Goal: Task Accomplishment & Management: Manage account settings

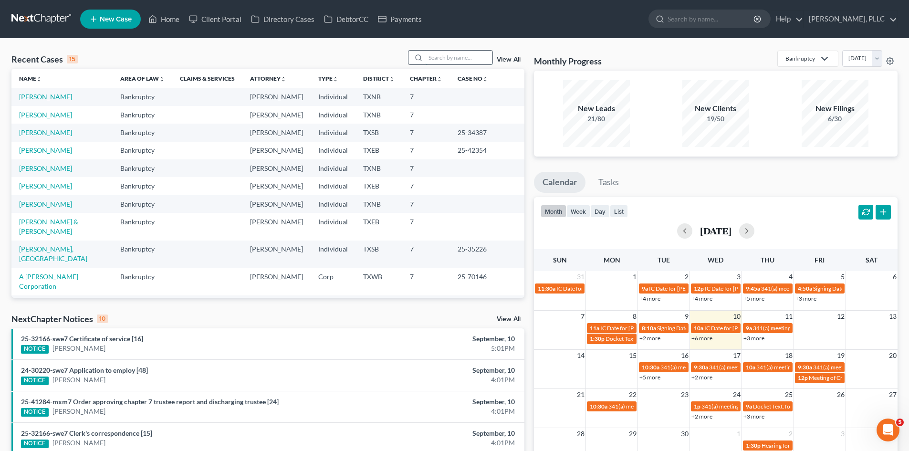
click at [456, 62] on input "search" at bounding box center [459, 58] width 67 height 14
type input "hatico"
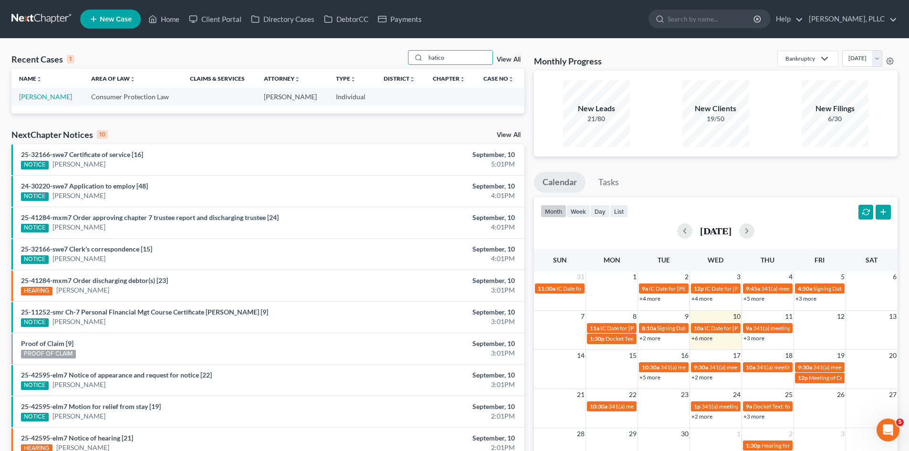
click at [59, 91] on td "Hatico, Elizabeth" at bounding box center [47, 97] width 72 height 18
click at [63, 96] on link "Hatico, Elizabeth" at bounding box center [45, 97] width 53 height 8
select select "1"
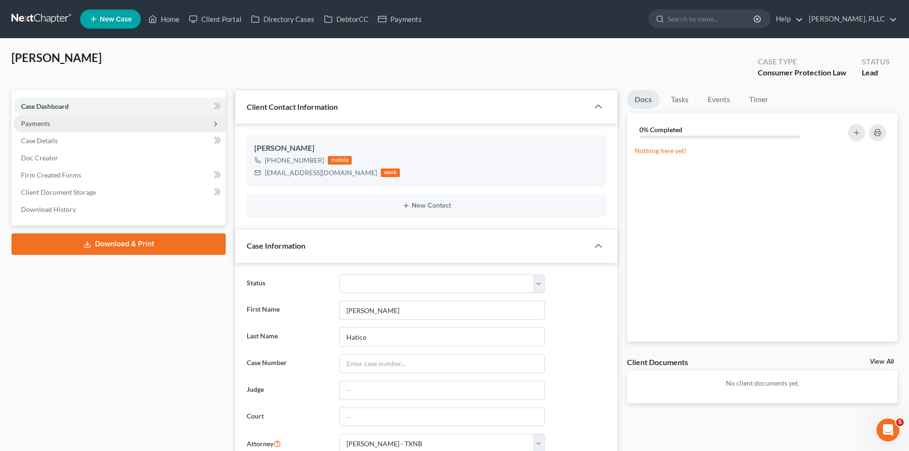
click at [43, 125] on span "Payments" at bounding box center [35, 123] width 29 height 8
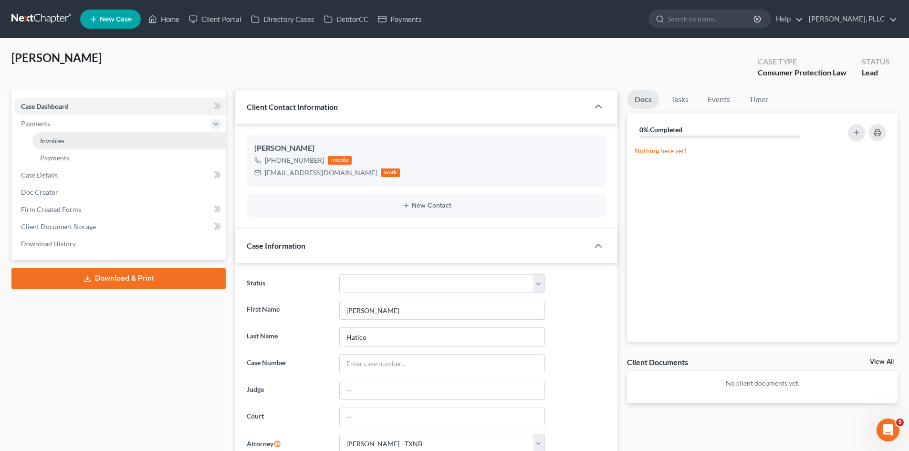
click at [81, 136] on link "Invoices" at bounding box center [128, 140] width 193 height 17
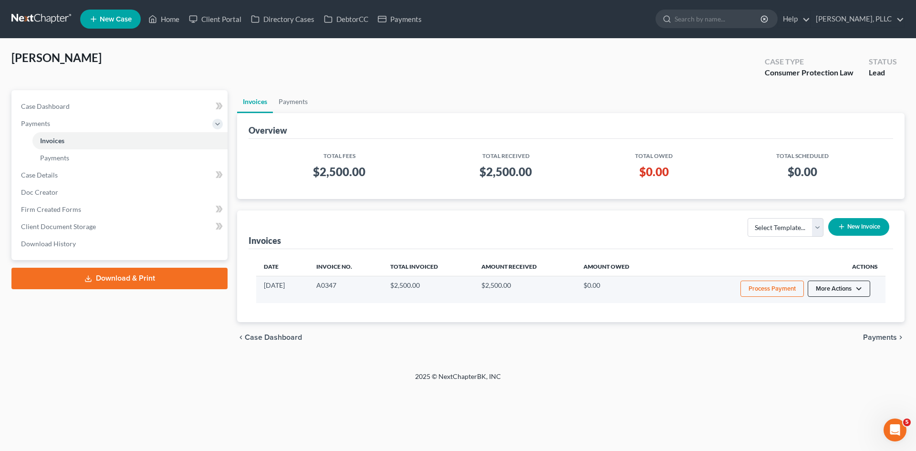
click at [836, 290] on button "More Actions" at bounding box center [839, 289] width 63 height 16
click at [827, 310] on link "View/Edit" at bounding box center [852, 309] width 112 height 16
select select "1"
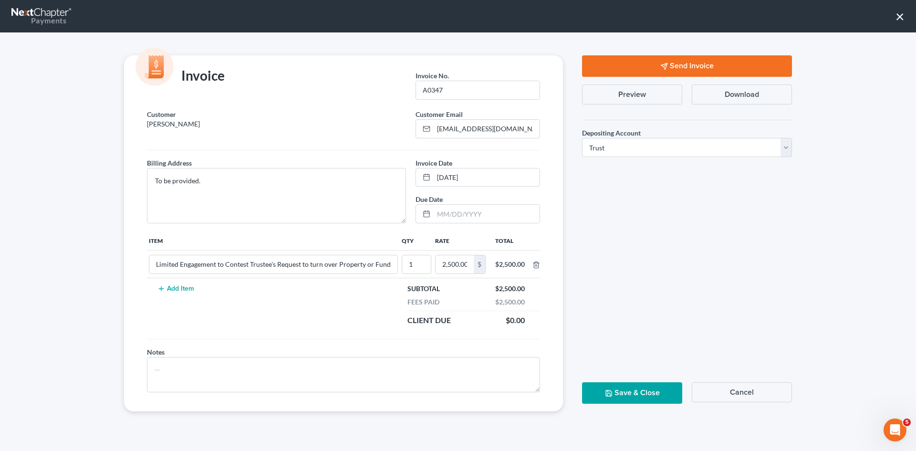
click at [703, 55] on div "Invoice Invoice No. * A0347 Customer Hatico, Elizabeth Customer Email * msaloha…" at bounding box center [458, 241] width 916 height 418
click at [703, 59] on button "Send Invoice" at bounding box center [687, 65] width 210 height 21
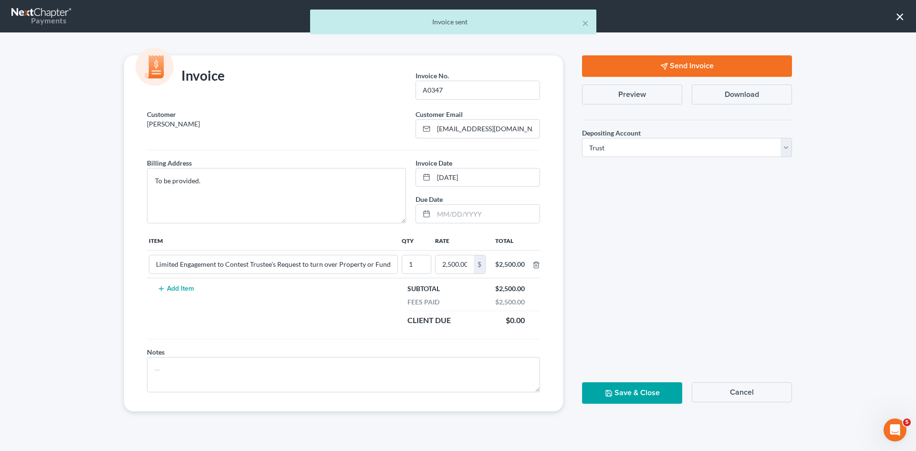
click at [898, 15] on div "× Invoice sent" at bounding box center [453, 25] width 916 height 30
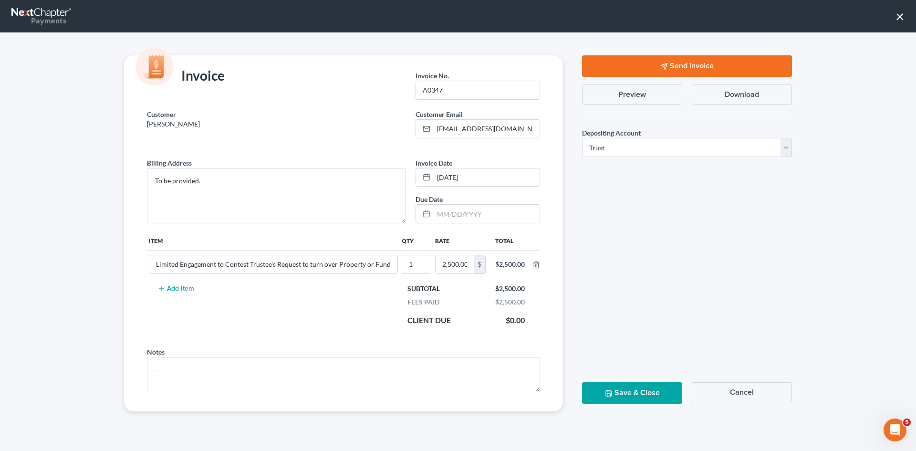
click at [0, 292] on div "Invoice Invoice No. * A0347 Customer Hatico, Elizabeth Customer Email * msaloha…" at bounding box center [458, 241] width 916 height 418
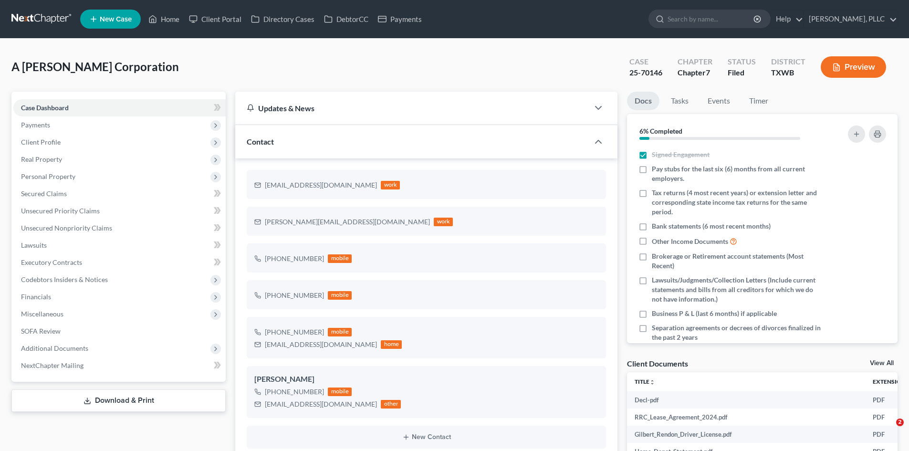
select select "10"
select select "4"
